Goal: Task Accomplishment & Management: Manage account settings

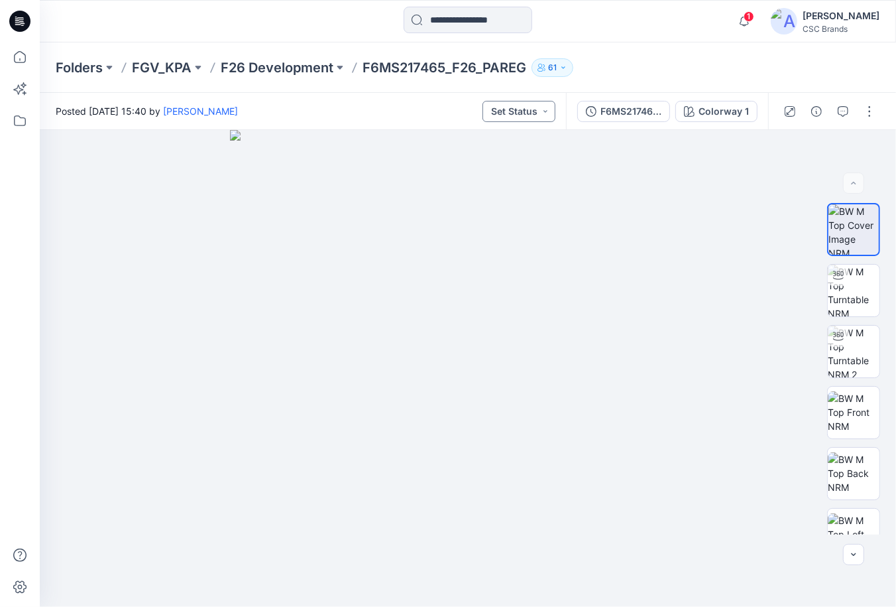
click at [539, 117] on button "Set Status" at bounding box center [519, 111] width 73 height 21
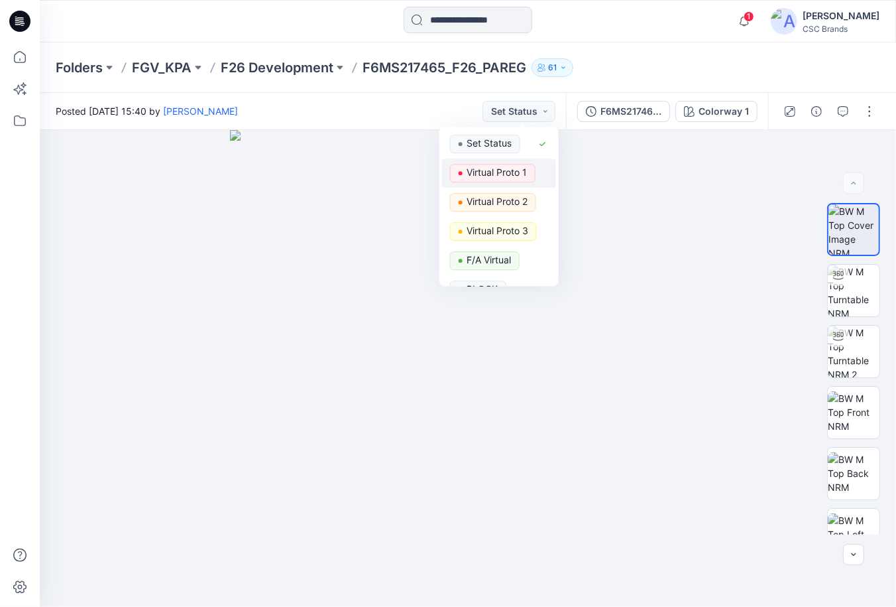
click at [505, 166] on p "Virtual Proto 1" at bounding box center [497, 172] width 60 height 17
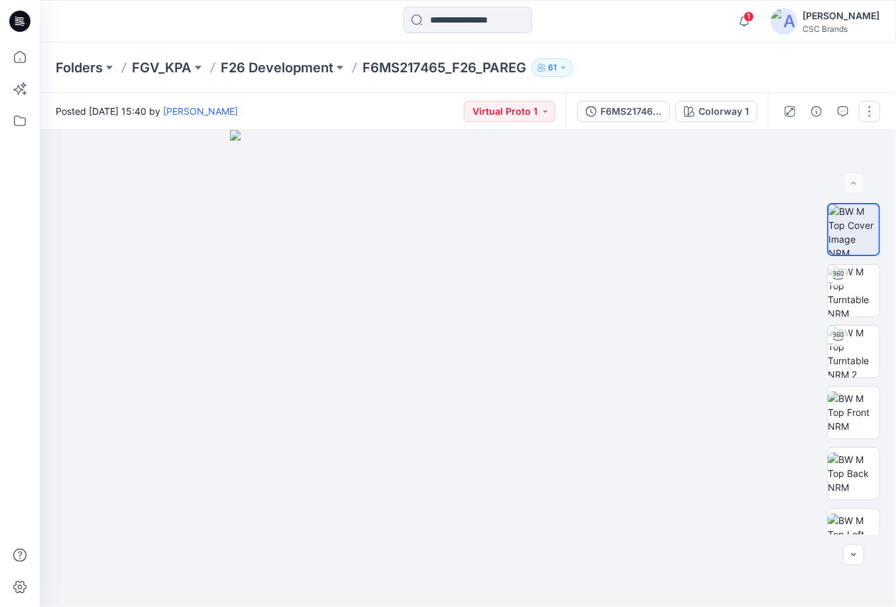
click at [871, 111] on button "button" at bounding box center [869, 111] width 21 height 21
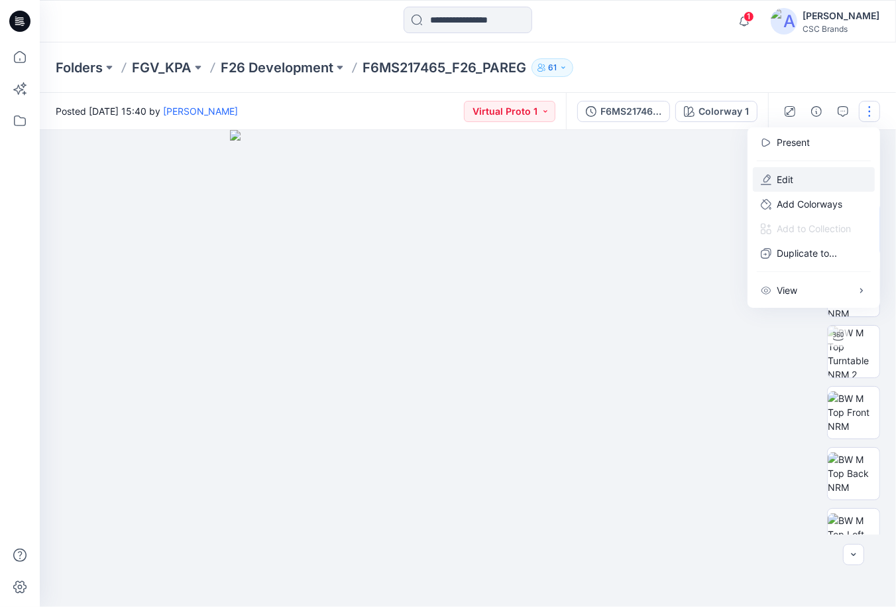
click at [819, 181] on button "Edit" at bounding box center [814, 179] width 122 height 25
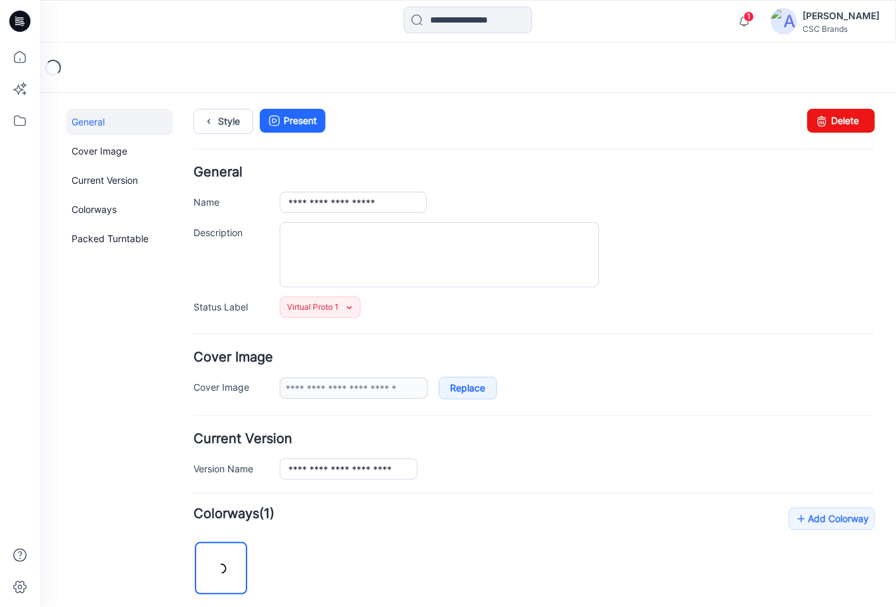
scroll to position [184, 0]
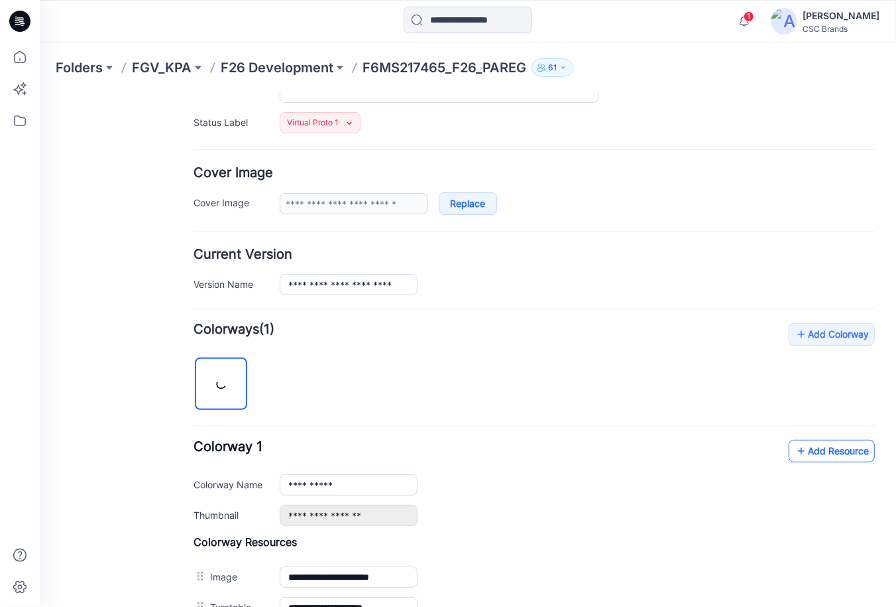
click at [826, 454] on link "Add Resource" at bounding box center [831, 450] width 86 height 23
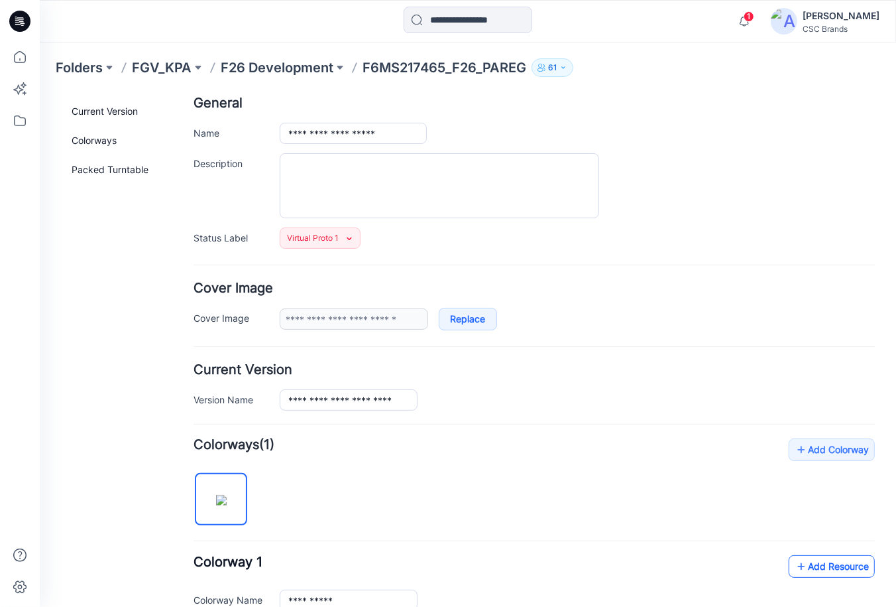
scroll to position [0, 0]
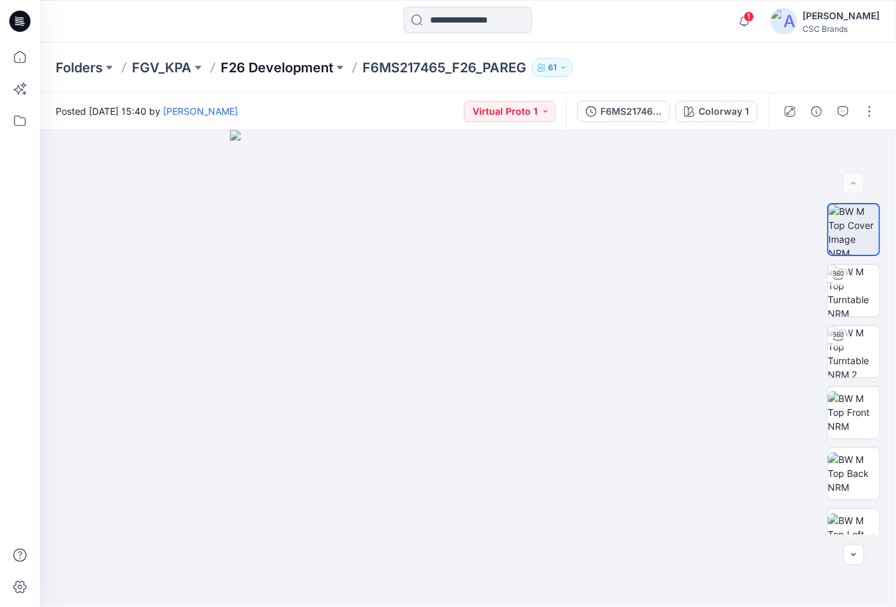
click at [243, 72] on p "F26 Development" at bounding box center [277, 67] width 113 height 19
